Goal: Task Accomplishment & Management: Use online tool/utility

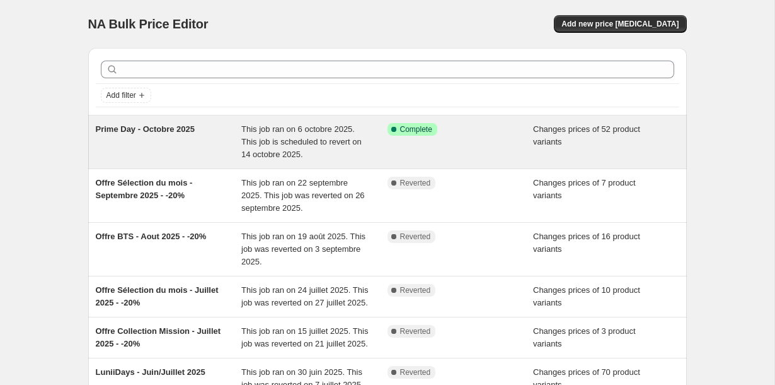
click at [238, 132] on div "Prime Day - Octobre 2025" at bounding box center [169, 142] width 146 height 38
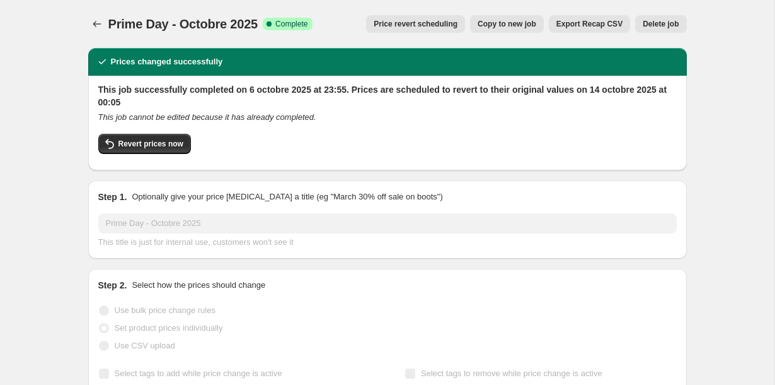
click at [161, 140] on span "Revert prices now" at bounding box center [151, 144] width 65 height 10
checkbox input "false"
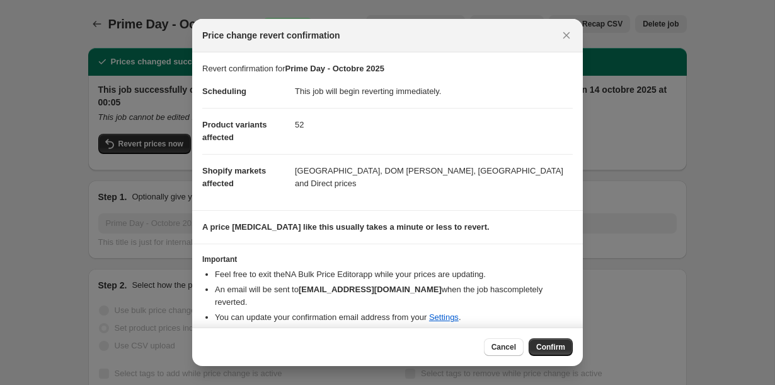
scroll to position [11, 0]
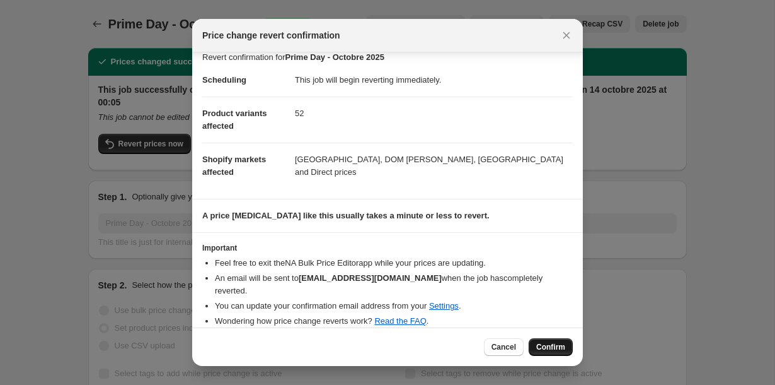
click at [556, 343] on span "Confirm" at bounding box center [550, 347] width 29 height 10
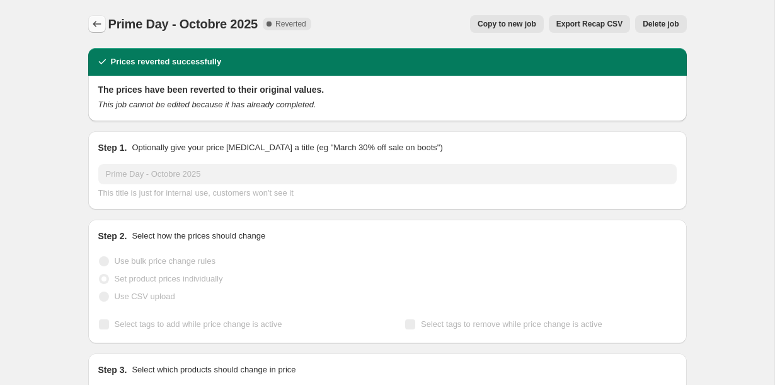
click at [98, 19] on icon "Price change jobs" at bounding box center [97, 24] width 13 height 13
